Goal: Information Seeking & Learning: Learn about a topic

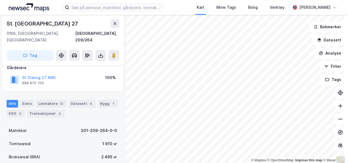
scroll to position [27, 0]
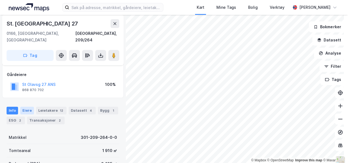
click at [29, 106] on div "Eiere" at bounding box center [27, 110] width 14 height 8
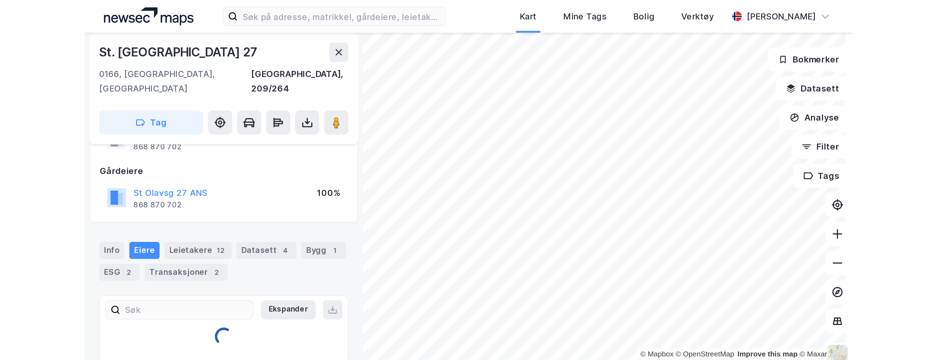
scroll to position [27, 0]
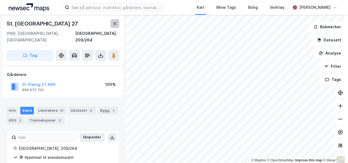
click at [116, 23] on icon at bounding box center [115, 23] width 4 height 4
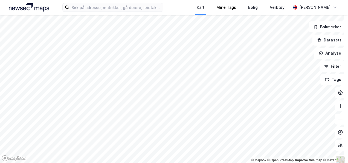
click at [245, 10] on div "Kart Mine Tags Bolig Verktøy [PERSON_NAME] © Mapbox © OpenStreetMap Improve thi…" at bounding box center [174, 81] width 348 height 163
click at [83, 0] on html "Kart Mine Tags Bolig Verktøy [PERSON_NAME] © Mapbox © OpenStreetMap Improve thi…" at bounding box center [174, 81] width 348 height 163
click at [188, 162] on html "Kart Mine Tags Bolig Verktøy [PERSON_NAME] © Mapbox © OpenStreetMap Improve thi…" at bounding box center [174, 81] width 348 height 163
